Goal: Navigation & Orientation: Go to known website

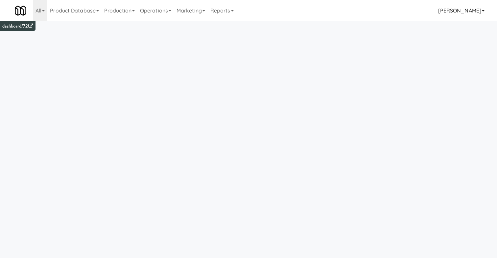
click at [478, 13] on link "[PERSON_NAME]" at bounding box center [462, 10] width 52 height 21
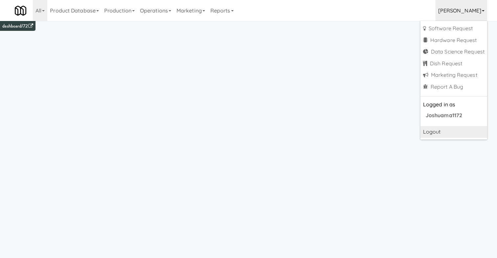
click at [436, 133] on link "Logout" at bounding box center [454, 132] width 67 height 12
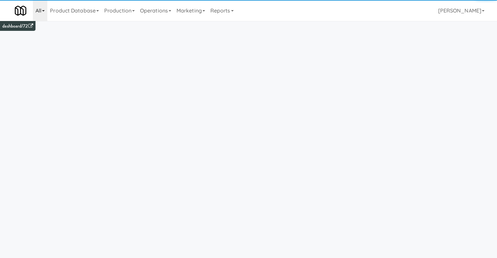
click at [42, 14] on link "All" at bounding box center [40, 10] width 14 height 21
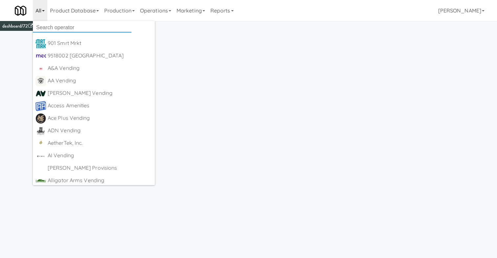
click at [72, 29] on input "text" at bounding box center [82, 28] width 99 height 10
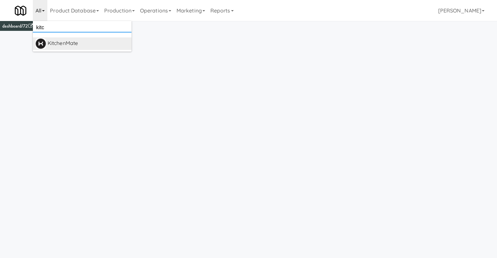
type input "kitc"
click at [55, 40] on div "KitchenMate" at bounding box center [88, 43] width 81 height 10
